Goal: Go to known website: Access a specific website the user already knows

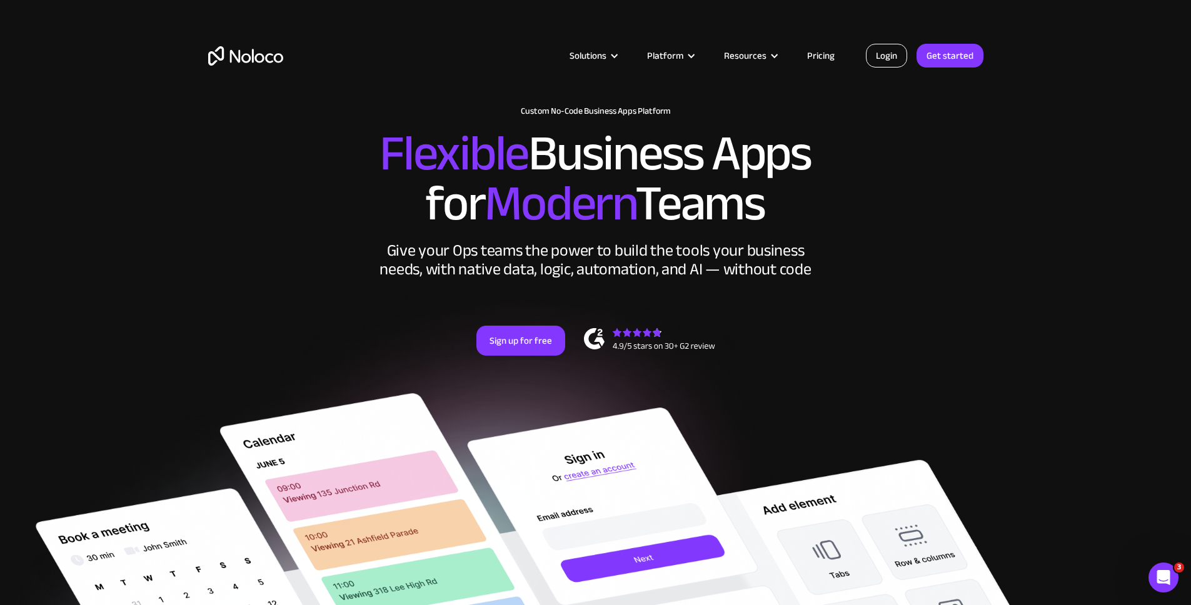
click at [891, 48] on link "Login" at bounding box center [886, 56] width 41 height 24
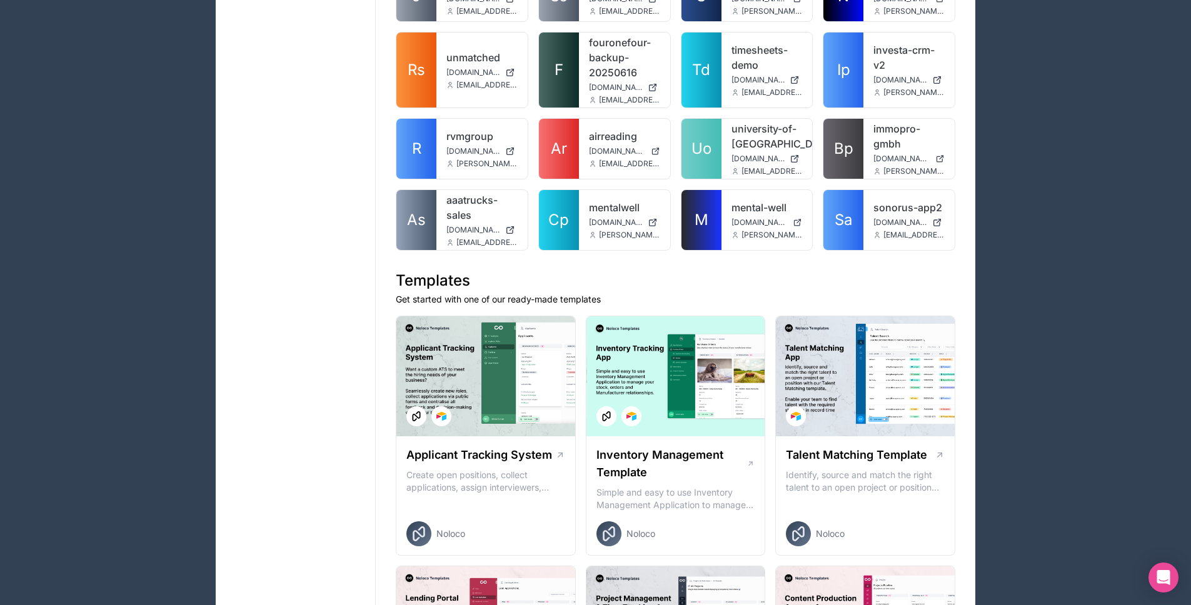
scroll to position [2571, 0]
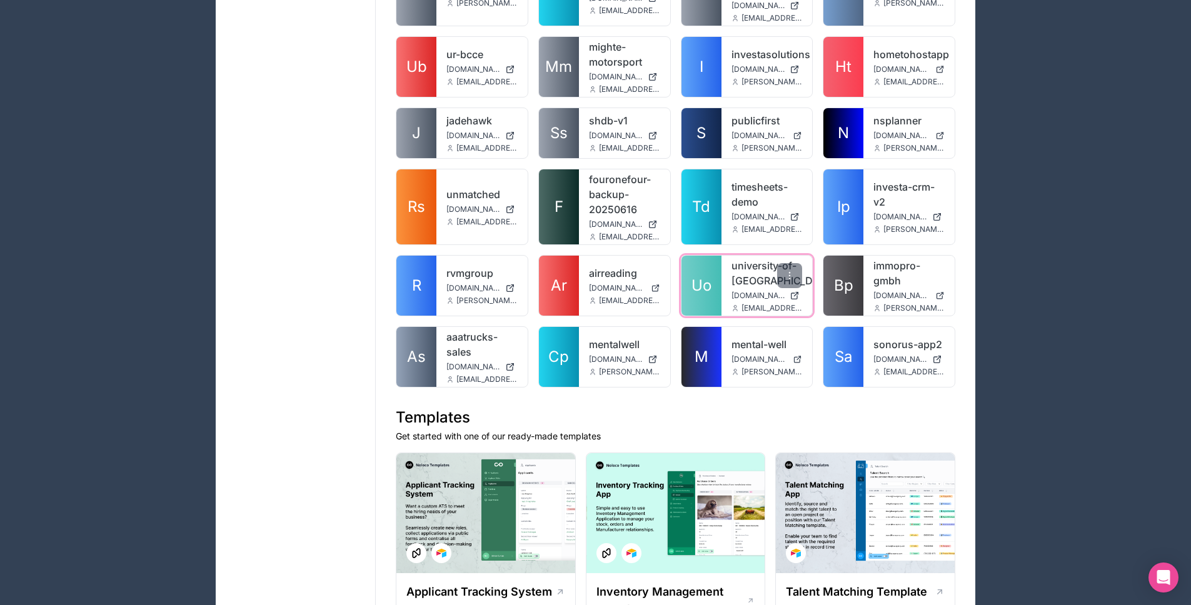
click at [709, 276] on span "Uo" at bounding box center [701, 286] width 20 height 20
